Goal: Check status

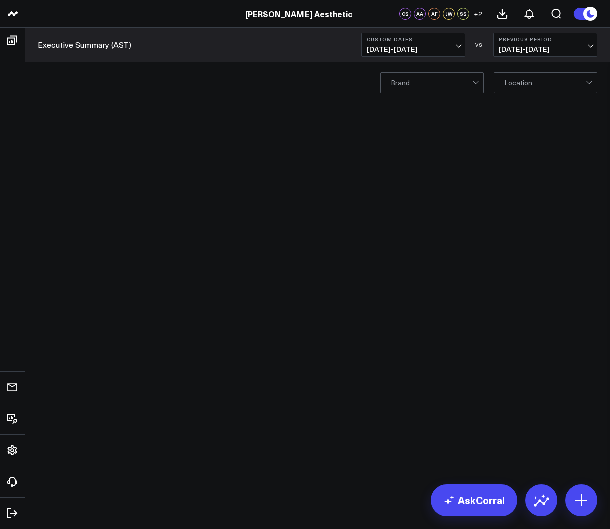
drag, startPoint x: 0, startPoint y: 0, endPoint x: 423, endPoint y: 51, distance: 425.7
click at [423, 51] on span "08/11/25 - 08/31/25" at bounding box center [413, 49] width 93 height 8
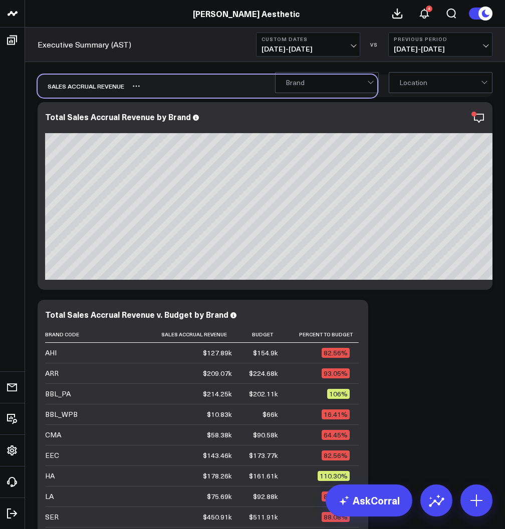
click at [217, 79] on div "Sales Accrual Revenue" at bounding box center [208, 86] width 340 height 23
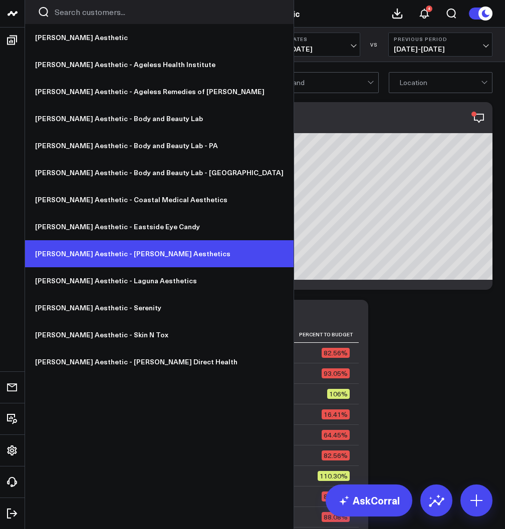
click at [111, 248] on link "[PERSON_NAME] Aesthetic - [PERSON_NAME] Aesthetics" at bounding box center [159, 253] width 268 height 27
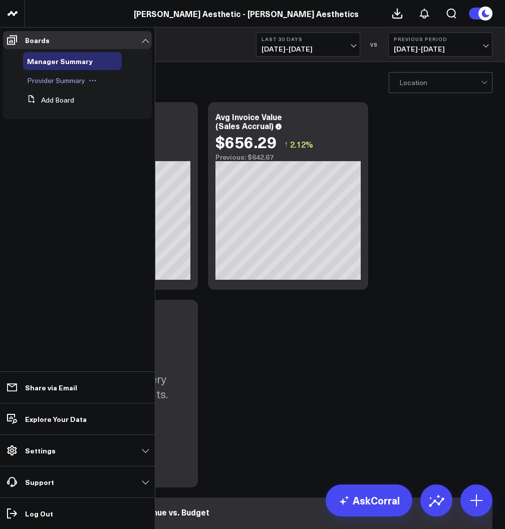
click at [43, 82] on span "Provider Summary" at bounding box center [56, 81] width 58 height 10
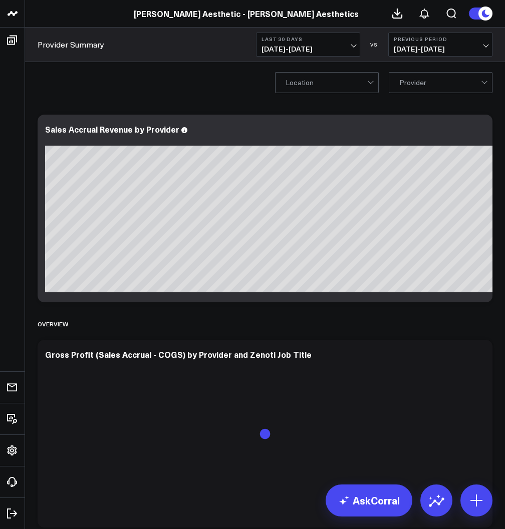
click at [322, 51] on span "[DATE] - [DATE]" at bounding box center [307, 49] width 93 height 8
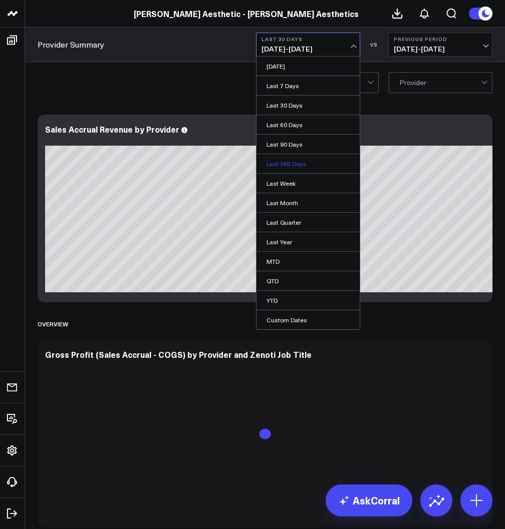
click at [290, 166] on link "Last 365 Days" at bounding box center [307, 163] width 103 height 19
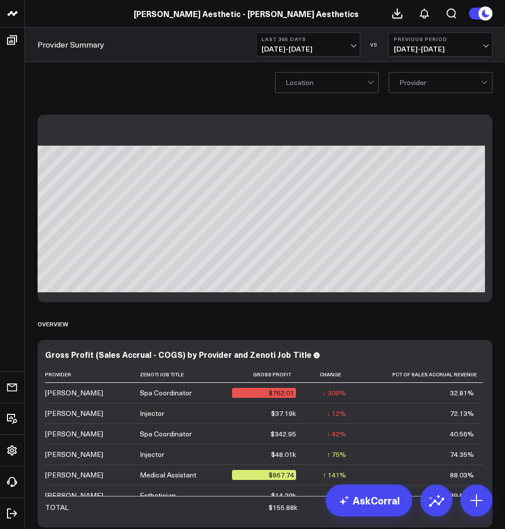
scroll to position [0, 216]
